Goal: Find specific page/section

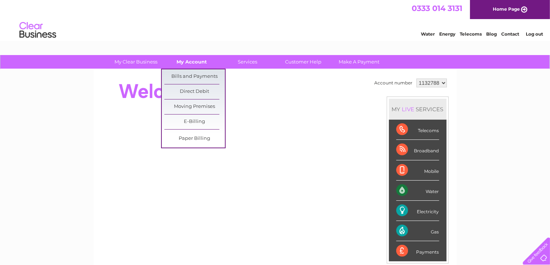
click at [195, 67] on link "My Account" at bounding box center [192, 62] width 61 height 14
click at [197, 77] on link "Bills and Payments" at bounding box center [194, 76] width 61 height 15
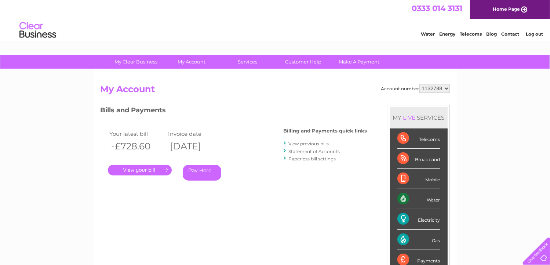
click at [317, 152] on link "Statement of Accounts" at bounding box center [314, 152] width 51 height 6
